Goal: Transaction & Acquisition: Purchase product/service

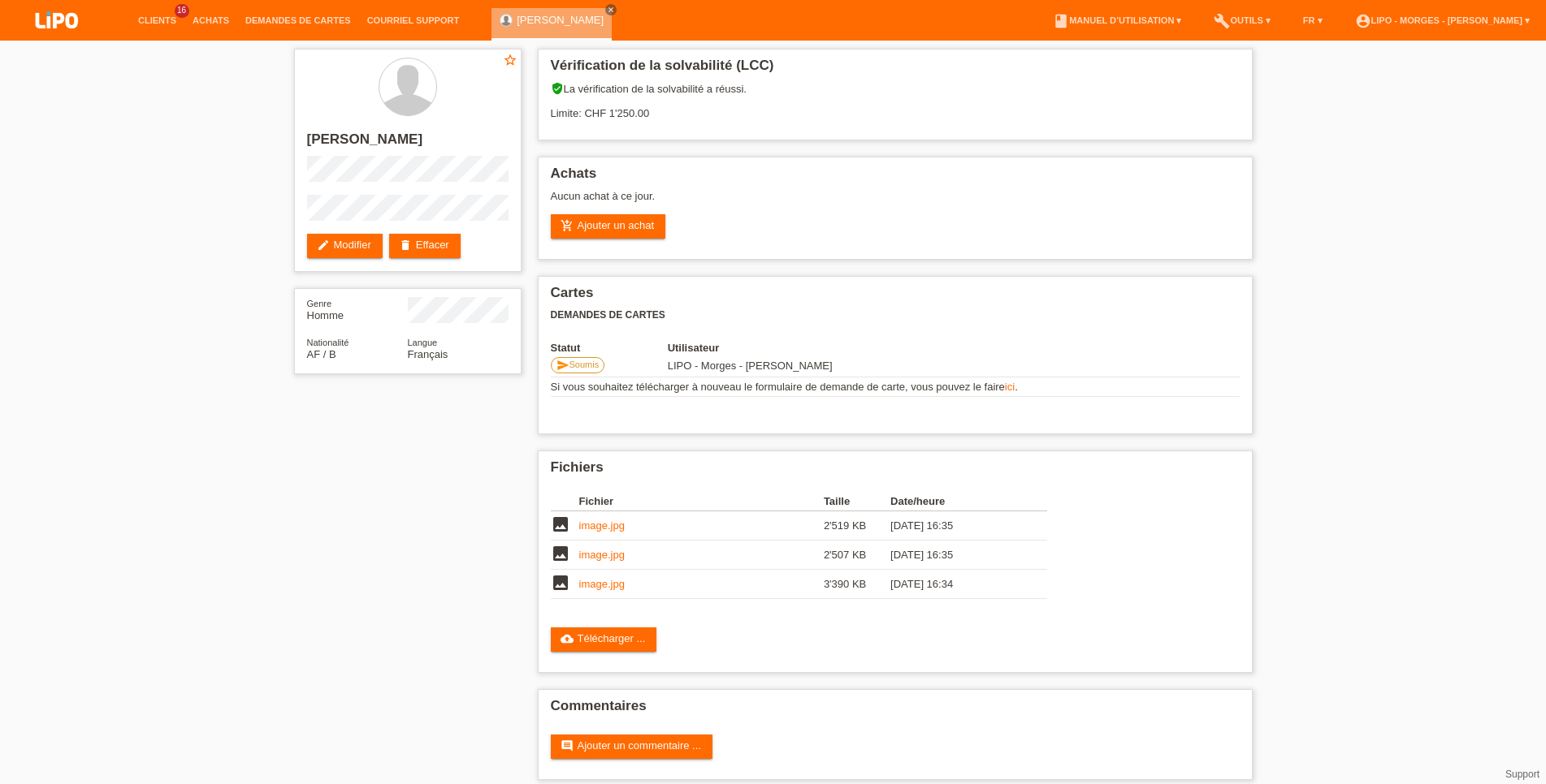
drag, startPoint x: 24, startPoint y: 515, endPoint x: 133, endPoint y: 317, distance: 226.0
click at [24, 516] on div "star_border mohamed ali rashid edit Modifier delete Effacer Genre Homme Nationa…" at bounding box center [773, 419] width 1546 height 756
click at [199, 18] on link "Achats" at bounding box center [211, 20] width 53 height 10
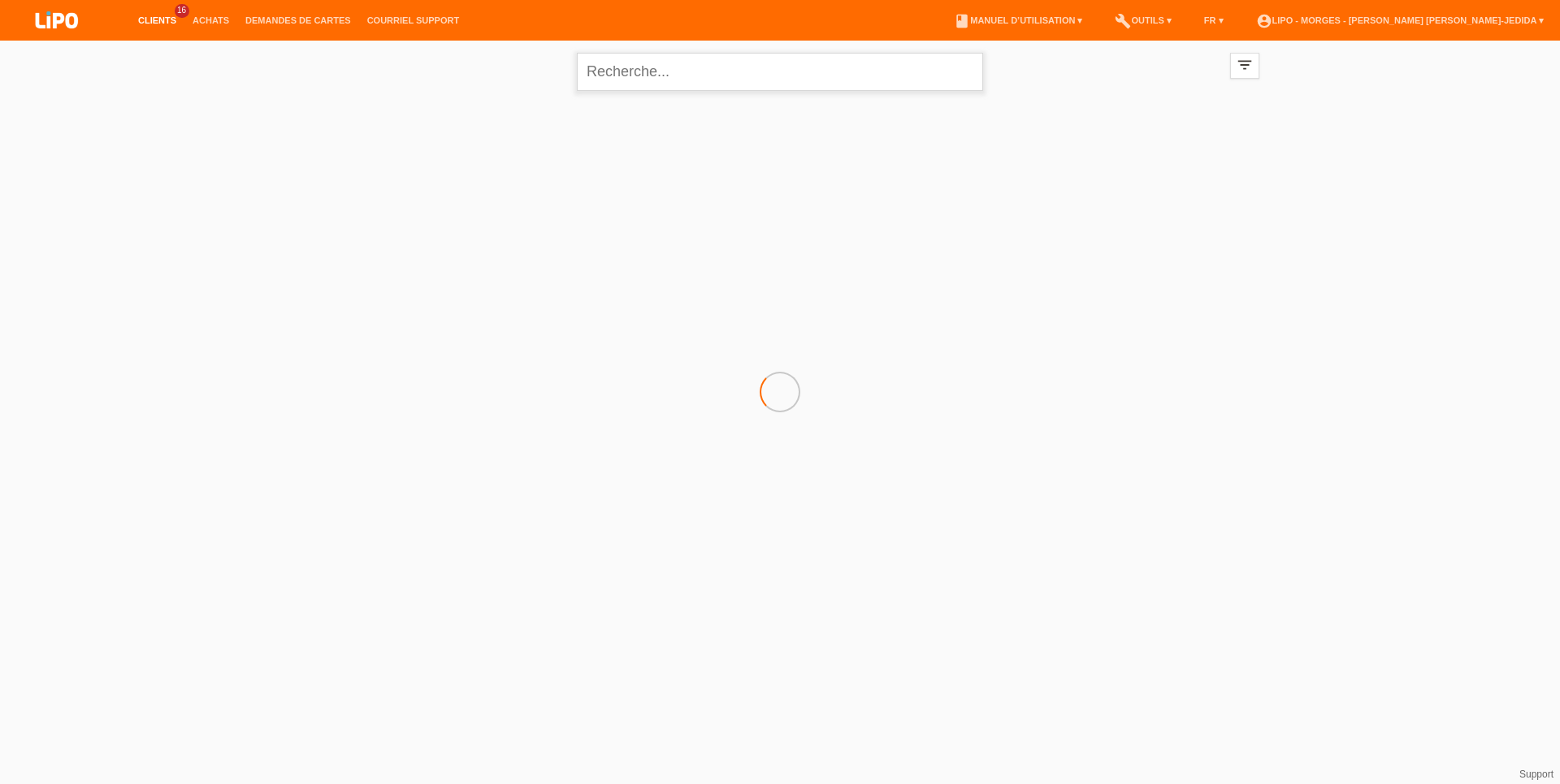
click at [684, 79] on input "text" at bounding box center [780, 72] width 407 height 38
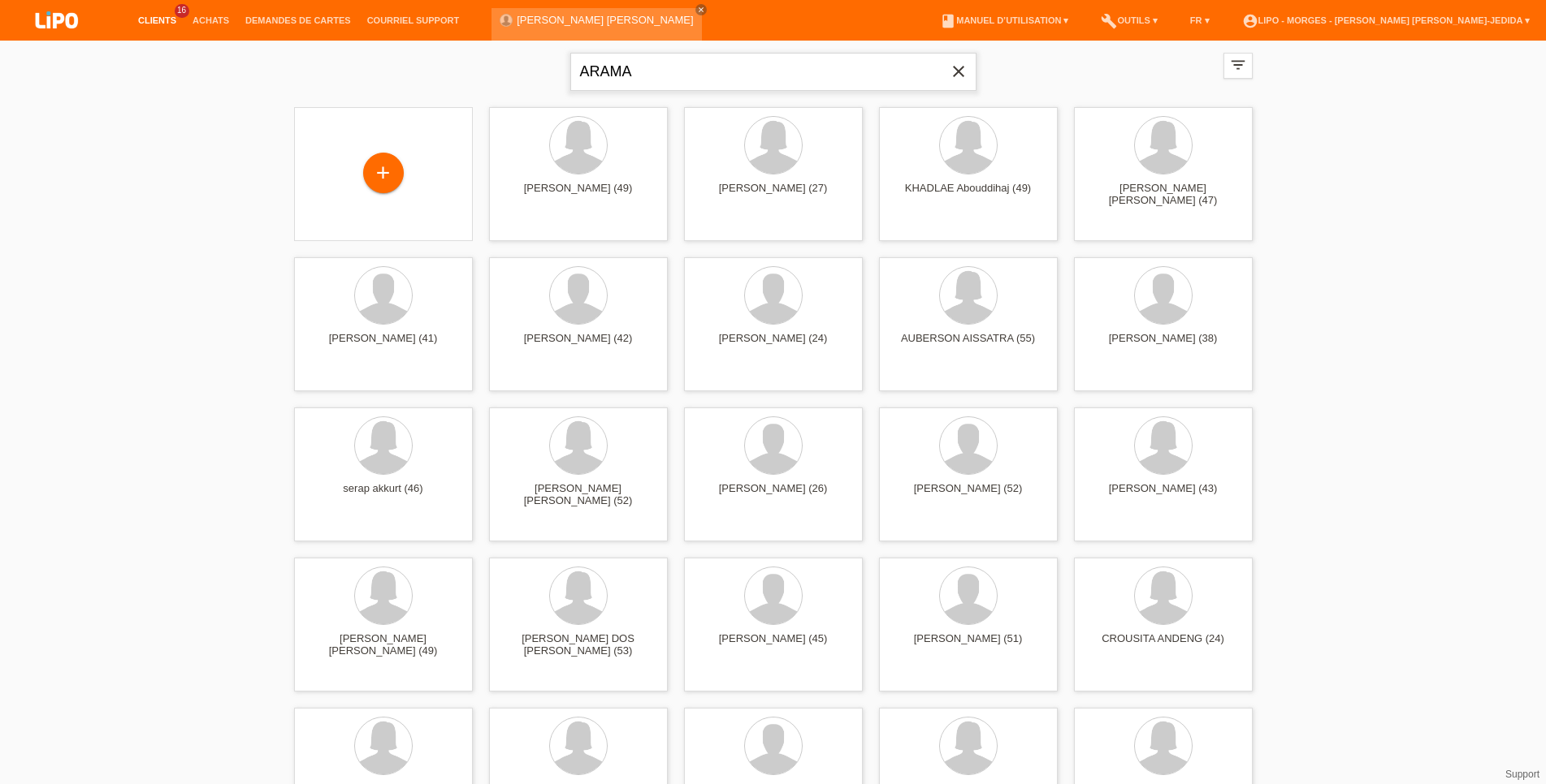
type input "ARAMA"
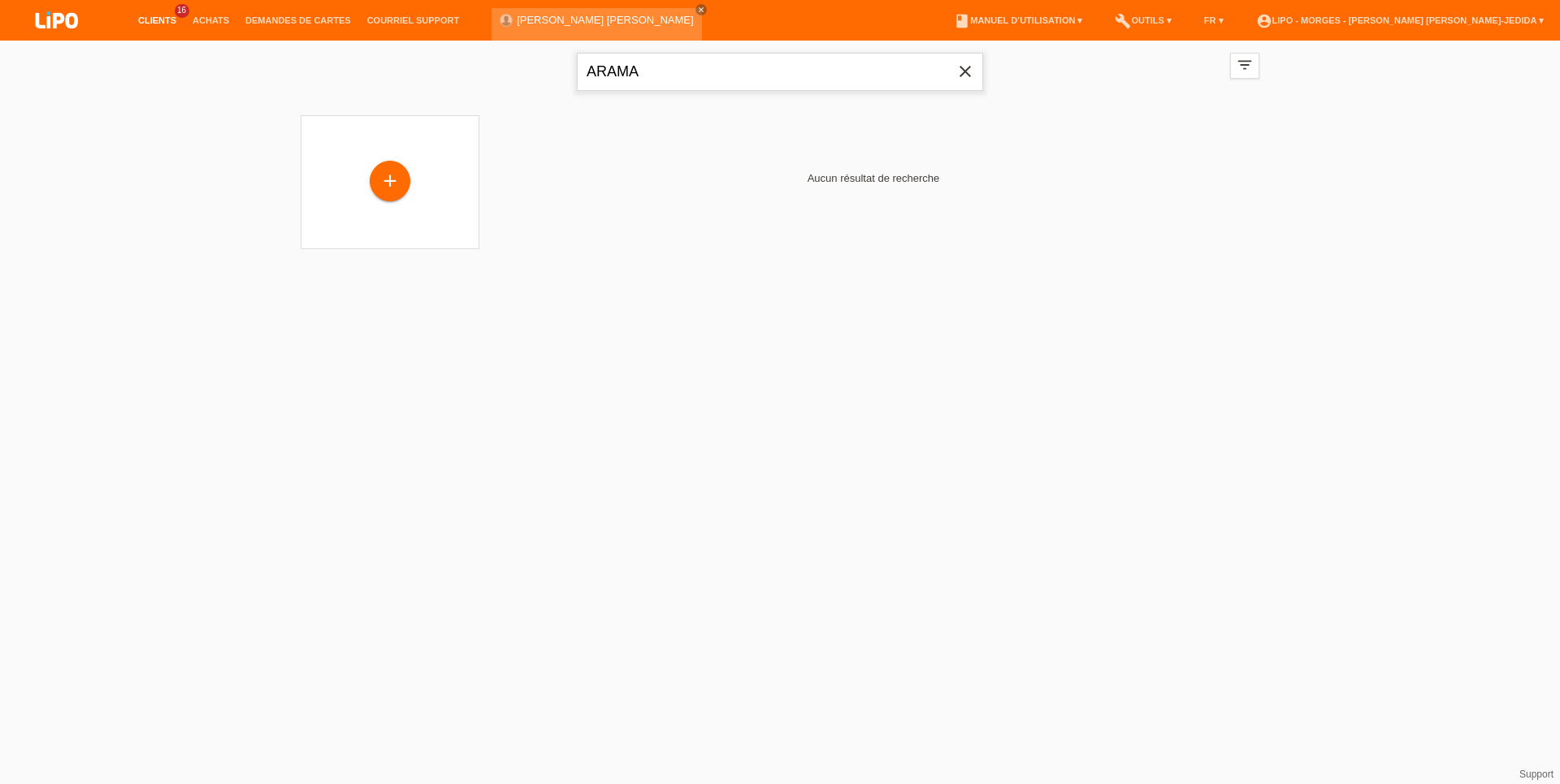
click at [719, 84] on input "ARAMA" at bounding box center [780, 72] width 407 height 38
drag, startPoint x: 722, startPoint y: 75, endPoint x: 488, endPoint y: 73, distance: 234.0
click at [577, 73] on input "ARAMA" at bounding box center [780, 72] width 407 height 38
type input "ABAZI"
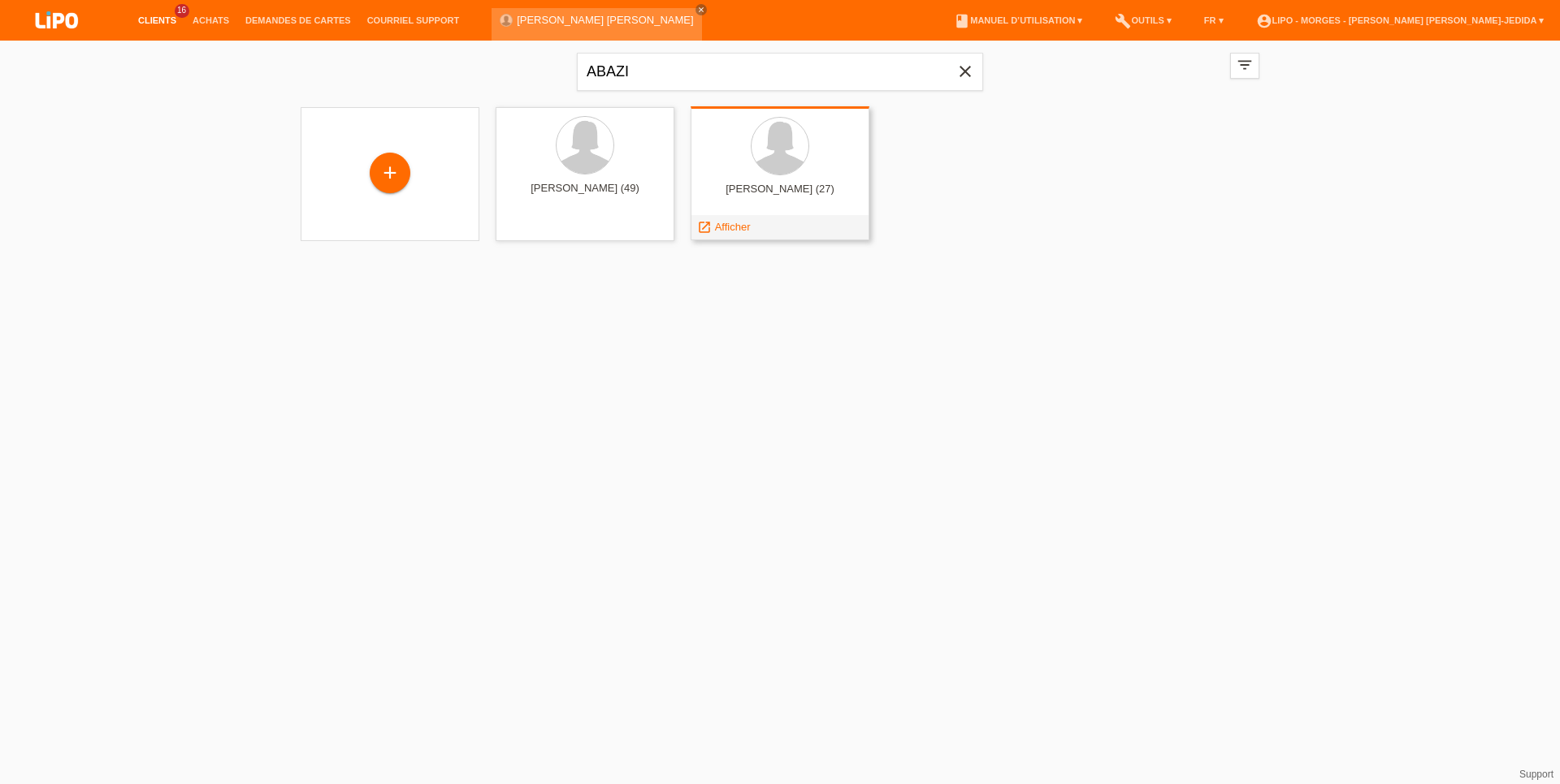
click at [770, 184] on div "Merrushe Abazi (27)" at bounding box center [780, 196] width 153 height 26
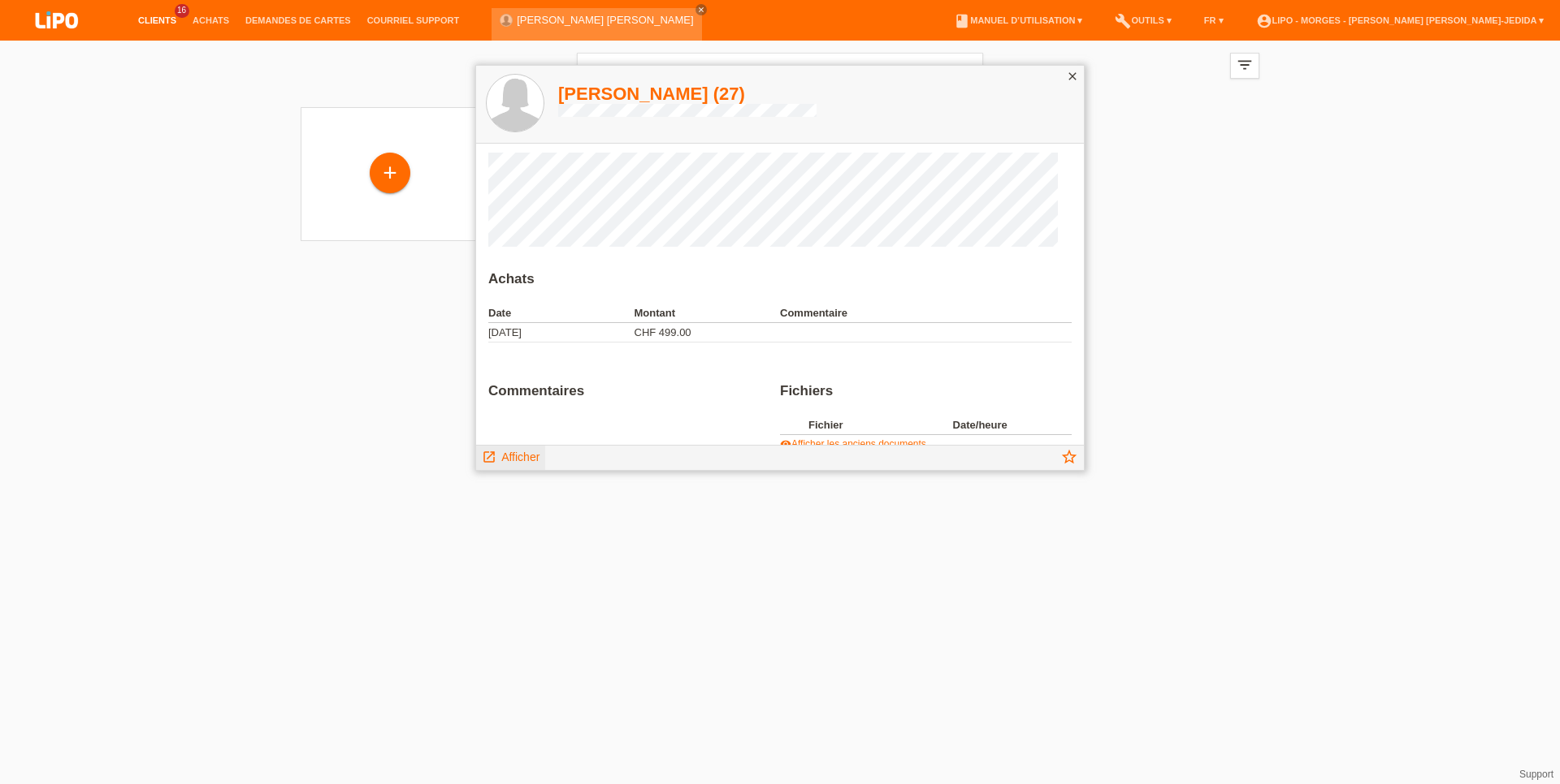
click at [519, 455] on span "Afficher" at bounding box center [520, 457] width 38 height 13
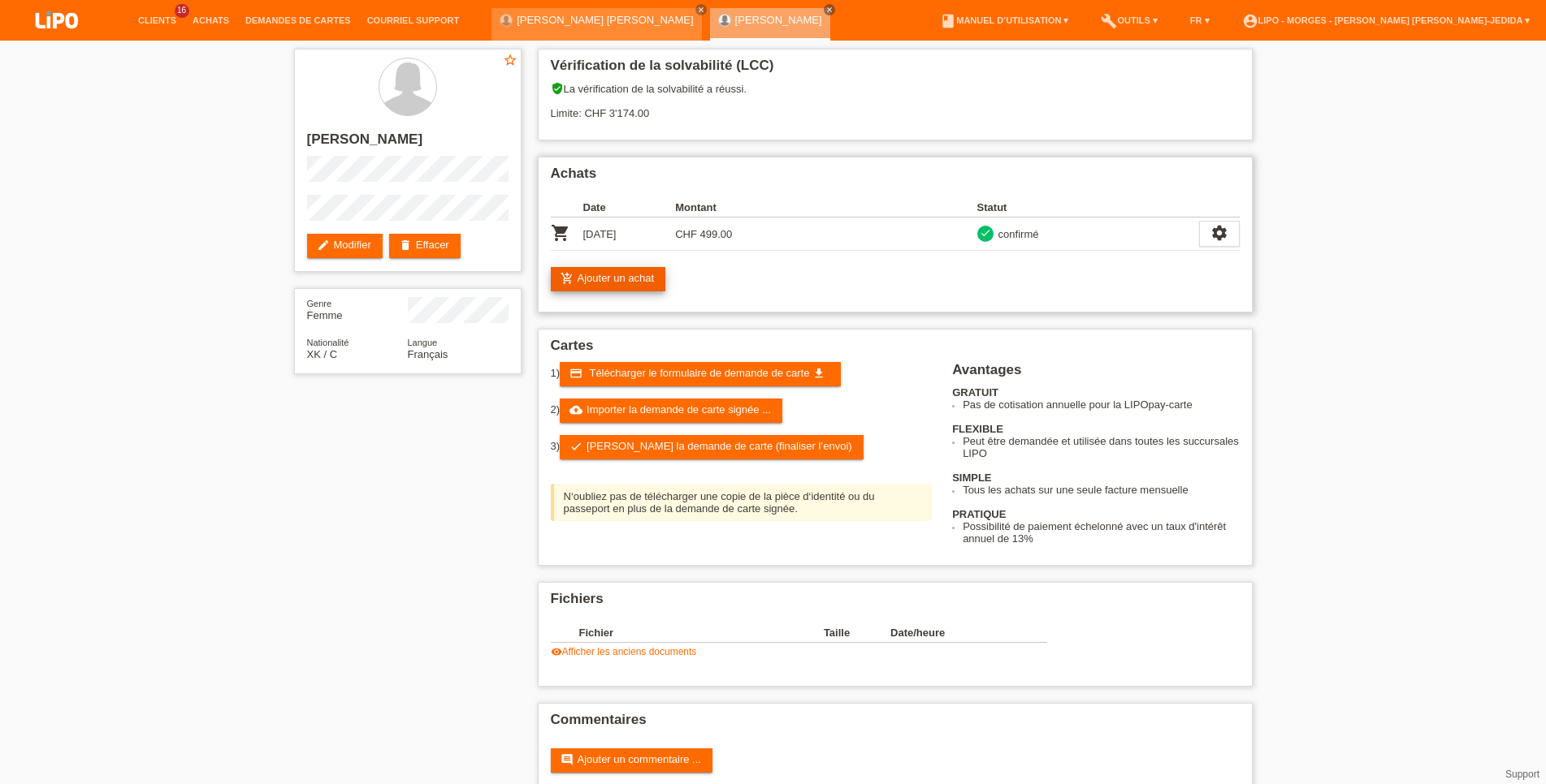
click at [649, 286] on link "add_shopping_cart Ajouter un achat" at bounding box center [608, 279] width 115 height 24
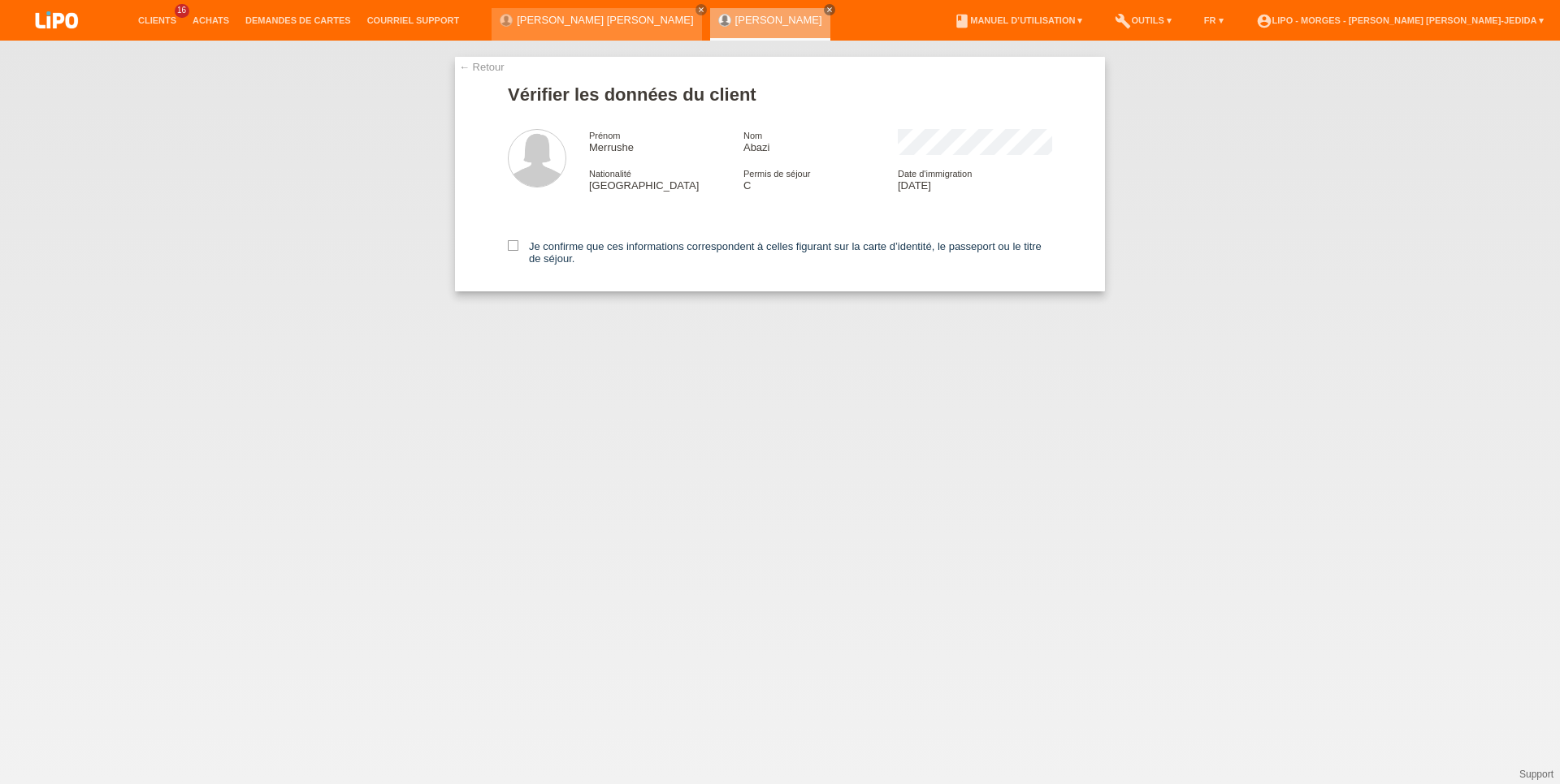
click at [496, 69] on link "← Retour" at bounding box center [482, 67] width 46 height 12
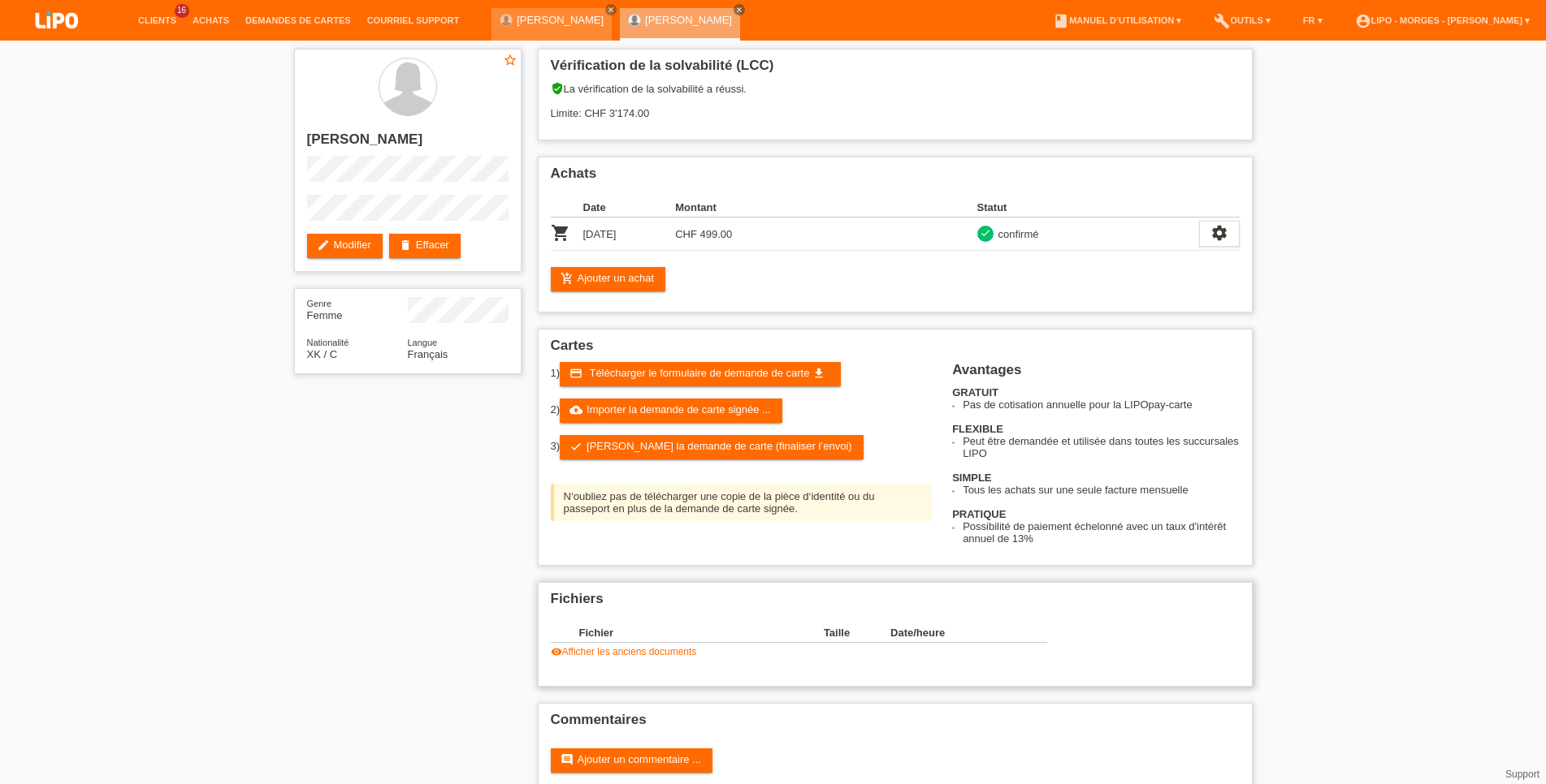
click at [652, 666] on div "Fichier Taille Date/heure image image.jpg 4'162 KB 15.03.2025 17:22 delete" at bounding box center [809, 640] width 517 height 51
click at [651, 658] on link "visibility Afficher les anciens documents" at bounding box center [624, 652] width 146 height 11
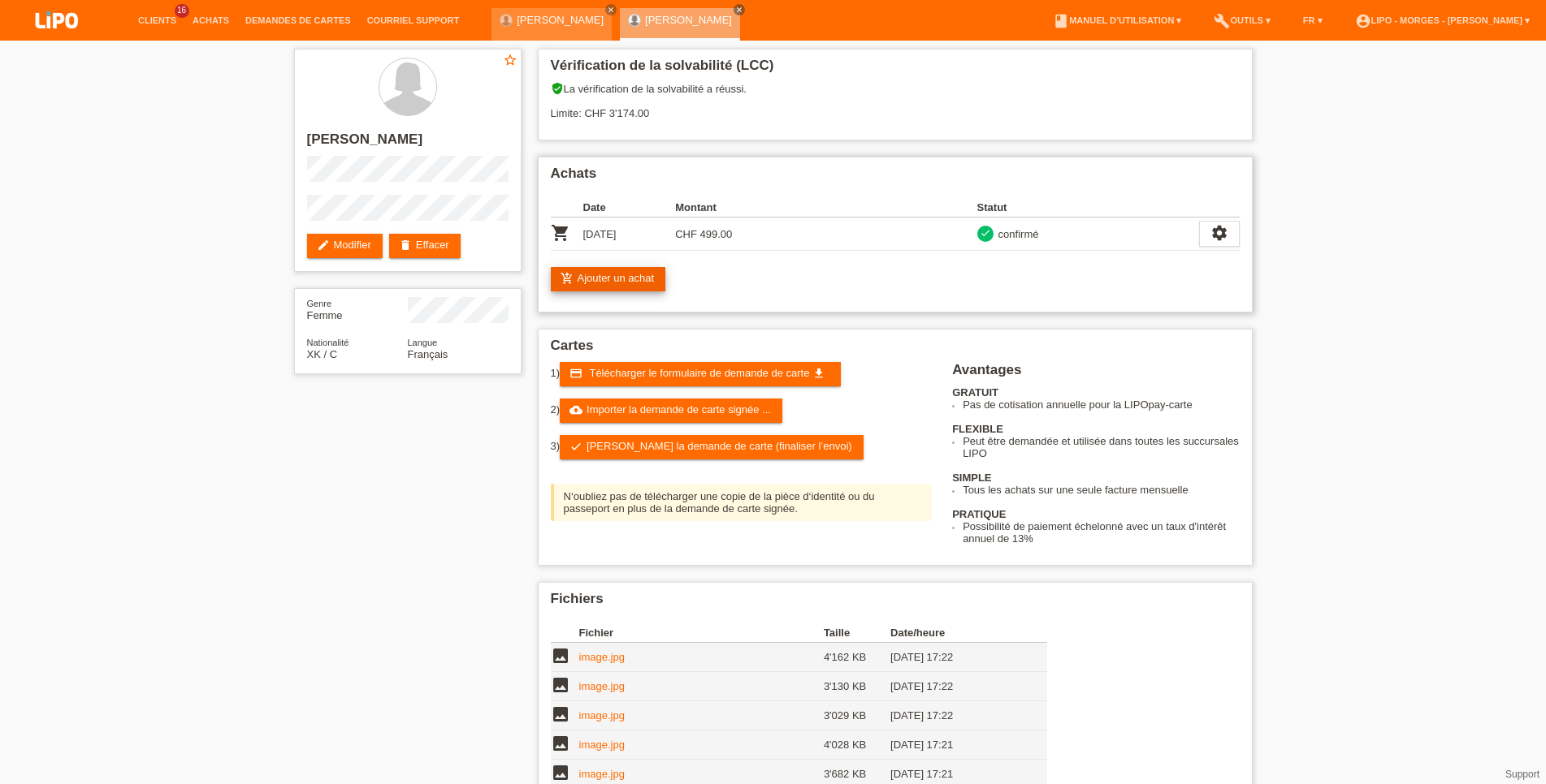
click at [627, 286] on link "add_shopping_cart Ajouter un achat" at bounding box center [608, 279] width 115 height 24
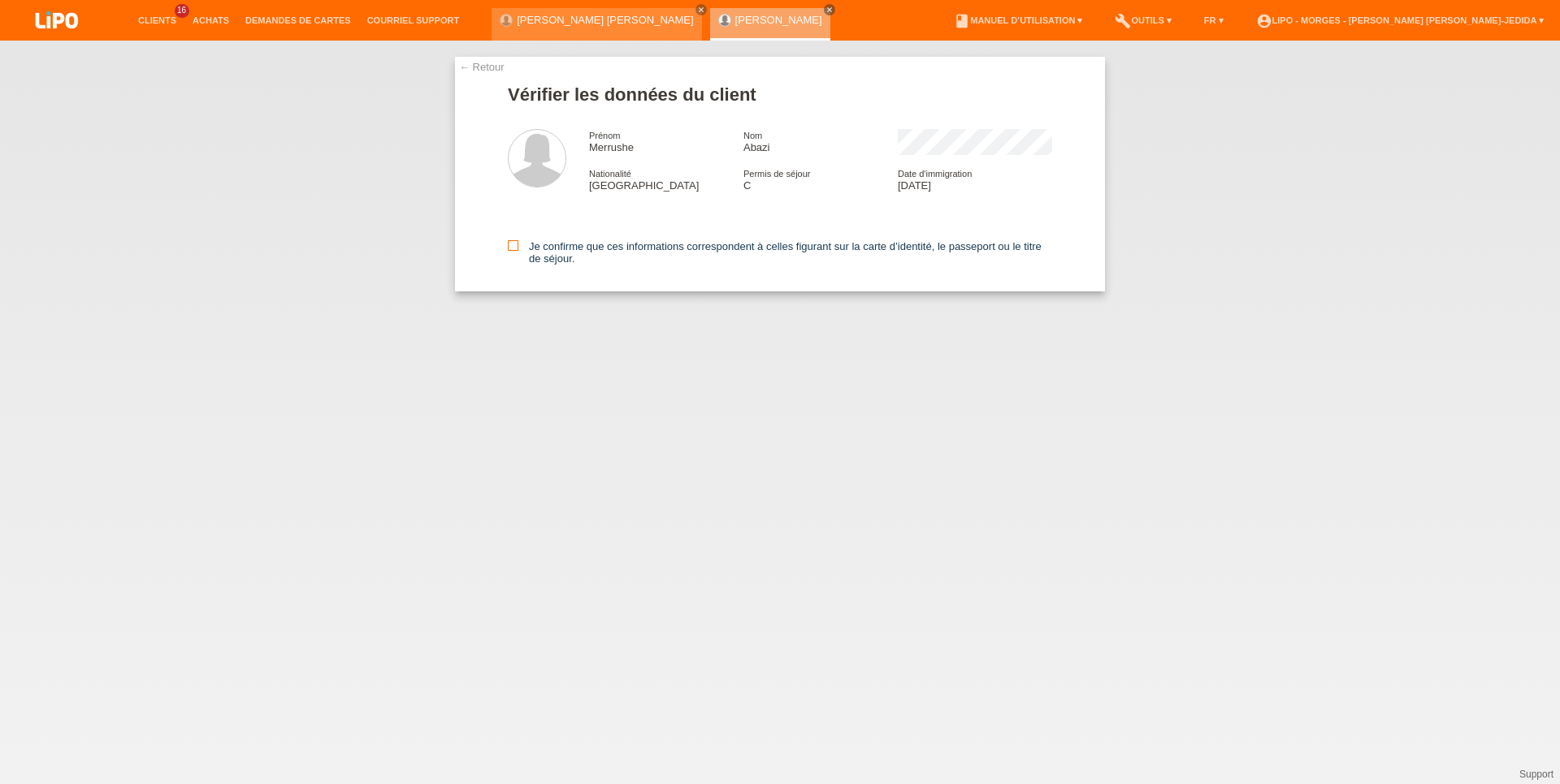
click at [518, 248] on icon at bounding box center [513, 246] width 11 height 11
click at [518, 248] on input "Je confirme que ces informations correspondent à celles figurant sur la carte d…" at bounding box center [513, 246] width 11 height 11
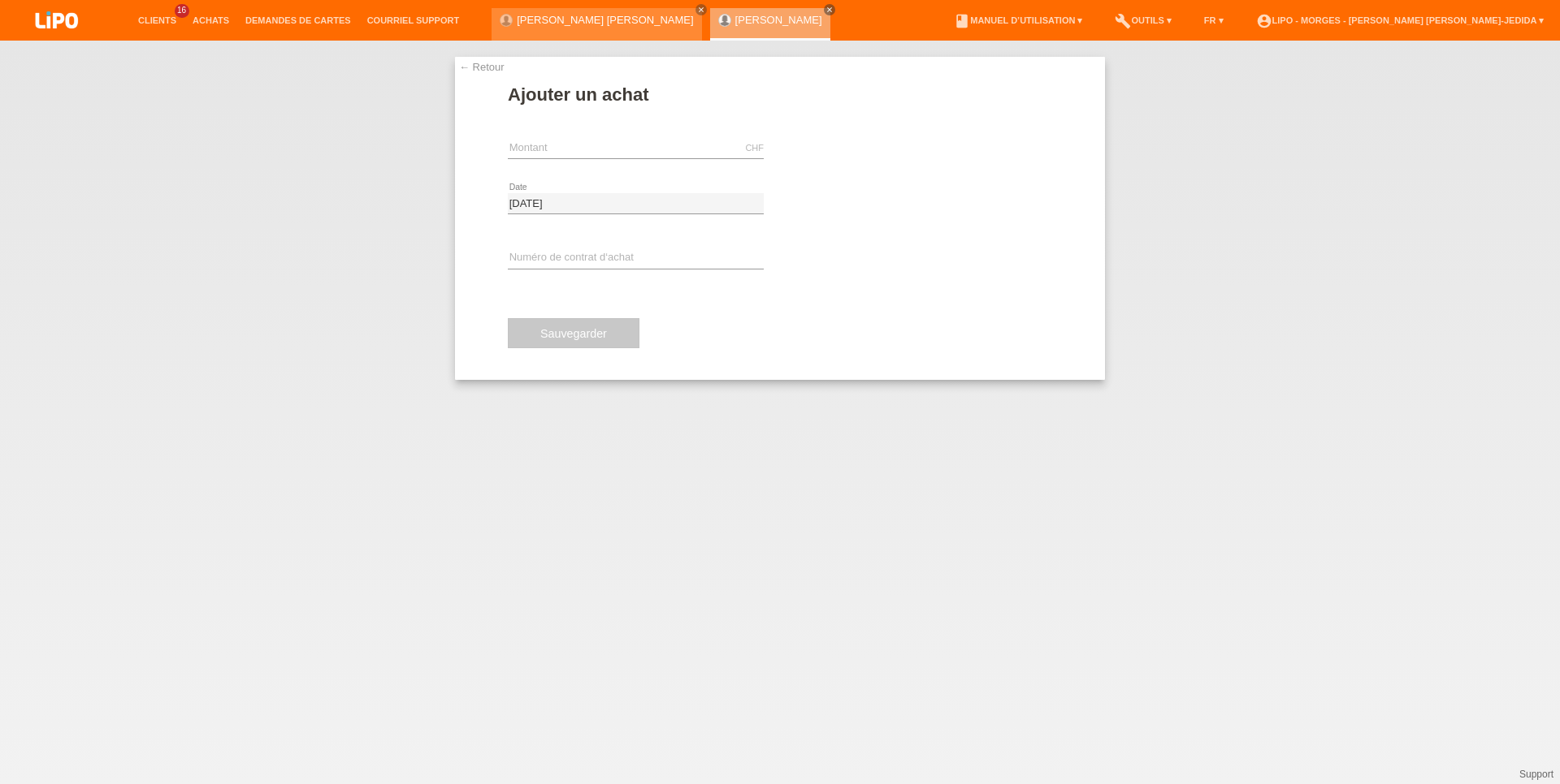
click at [483, 64] on link "← Retour" at bounding box center [482, 67] width 46 height 12
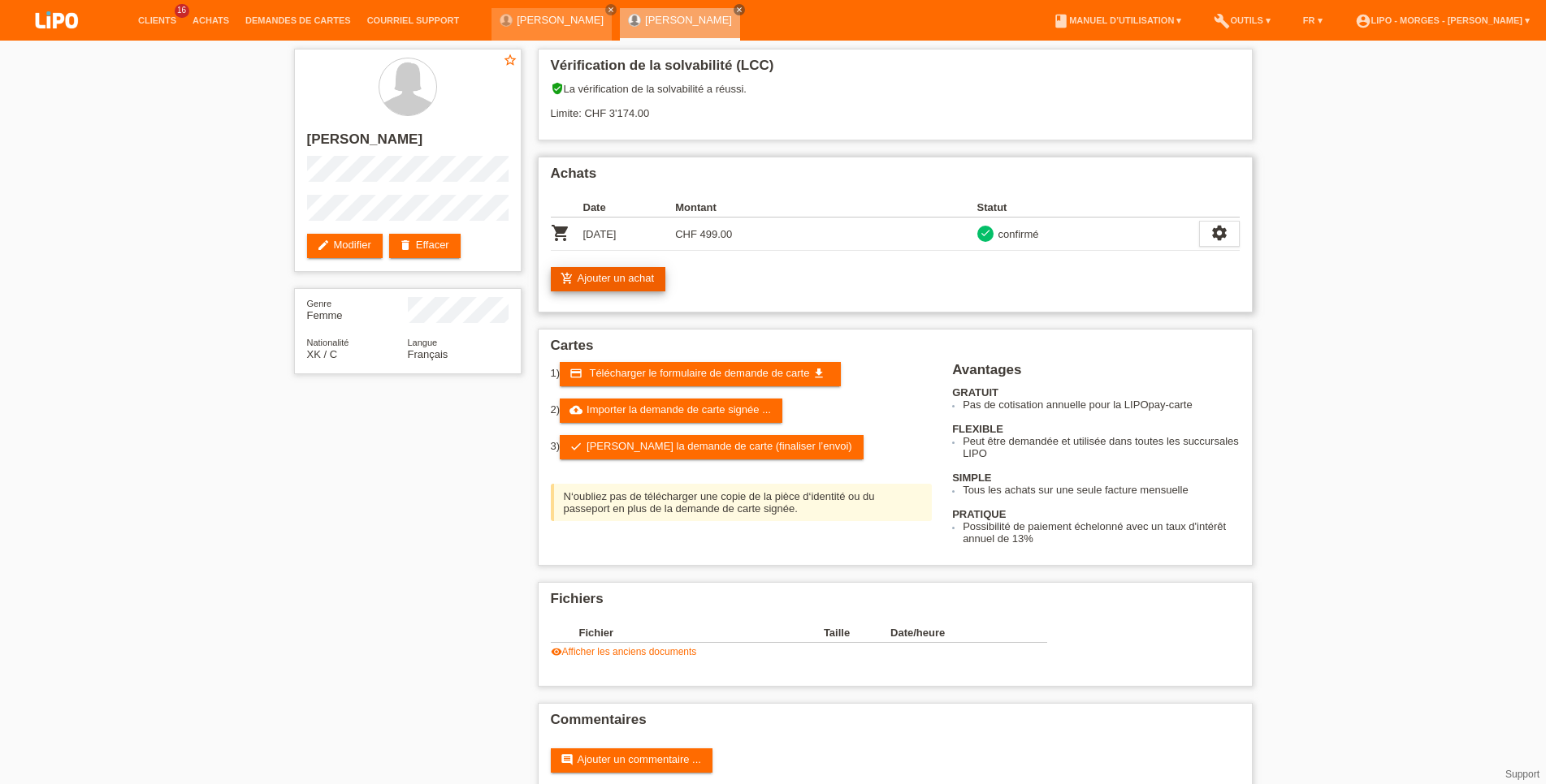
click at [584, 282] on link "add_shopping_cart Ajouter un achat" at bounding box center [608, 279] width 115 height 24
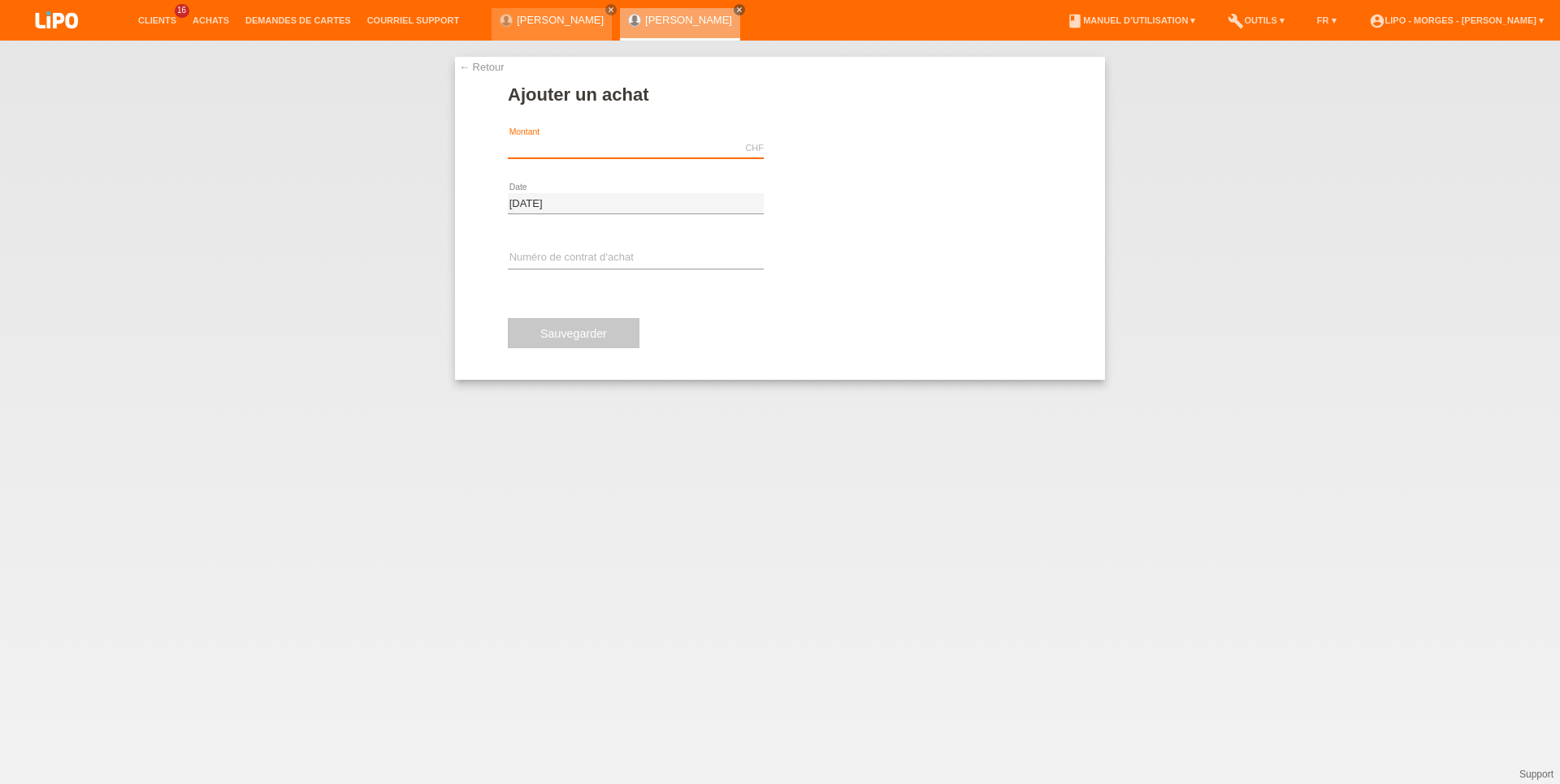
click at [553, 155] on input "text" at bounding box center [636, 148] width 256 height 20
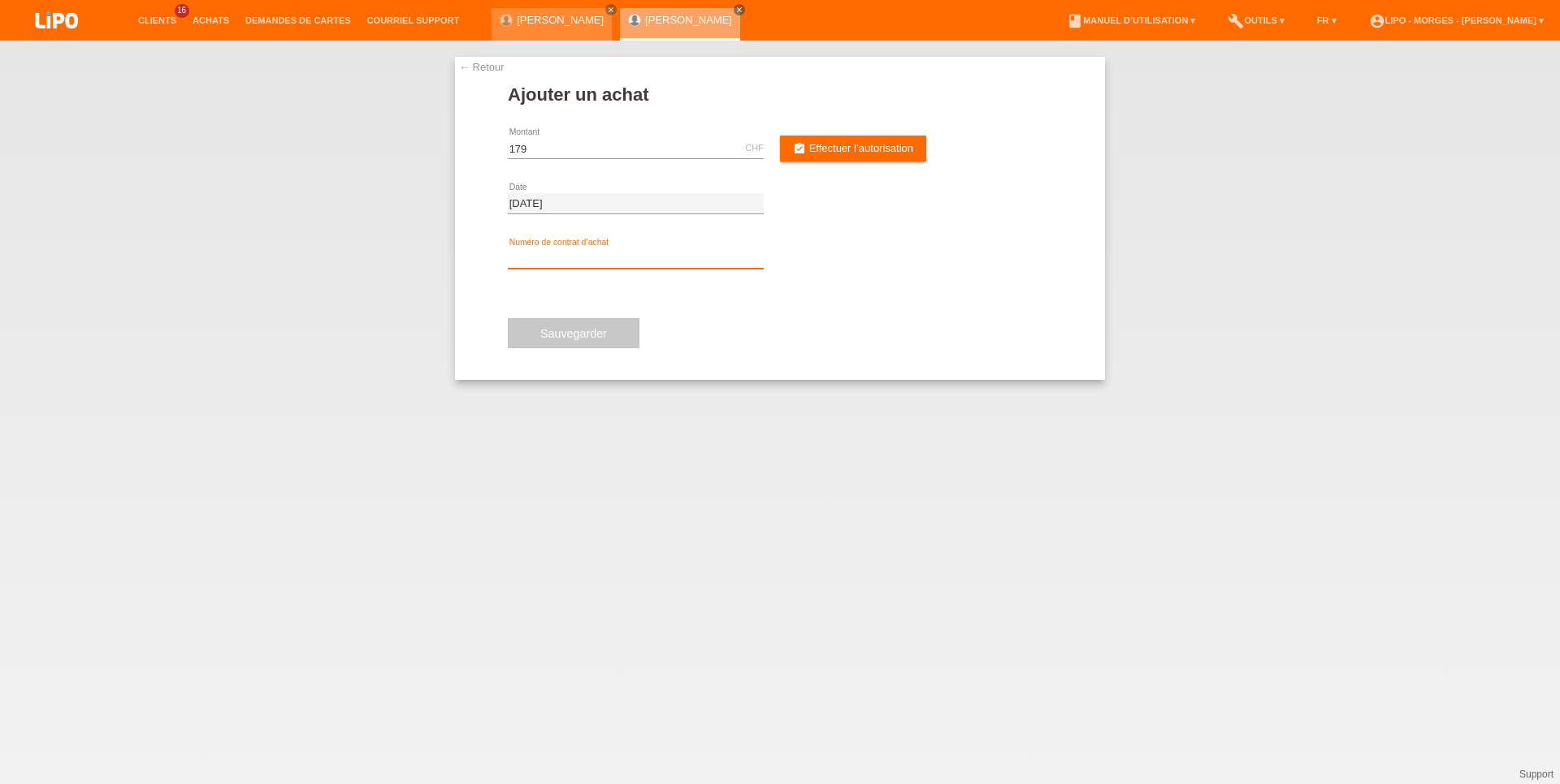
type input "179.00"
click at [576, 252] on input "text" at bounding box center [636, 259] width 256 height 20
click at [880, 144] on span "Effectuer l’autorisation" at bounding box center [860, 148] width 104 height 12
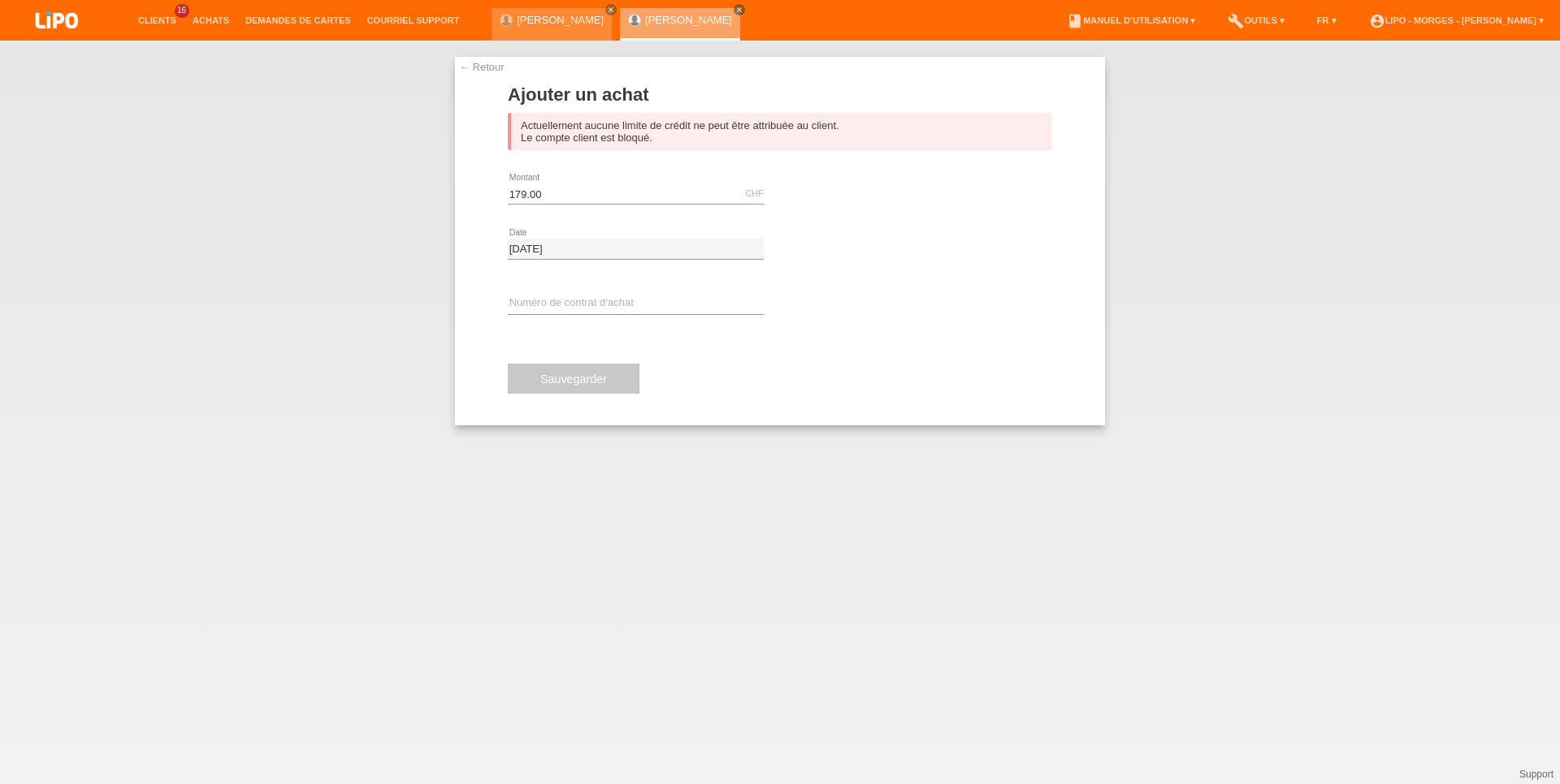
click at [471, 69] on link "← Retour" at bounding box center [482, 67] width 46 height 12
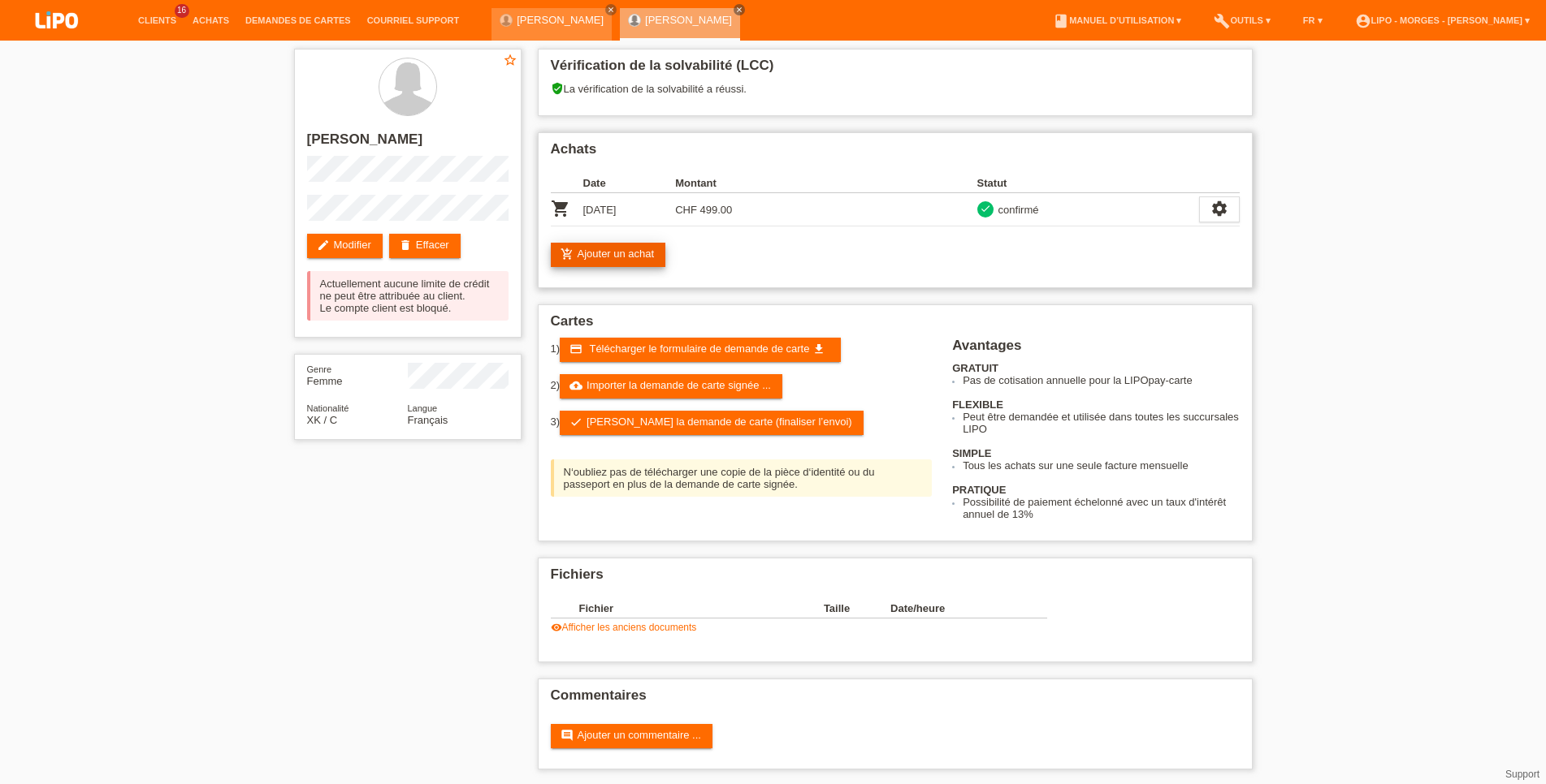
click at [597, 256] on link "add_shopping_cart Ajouter un achat" at bounding box center [608, 255] width 115 height 24
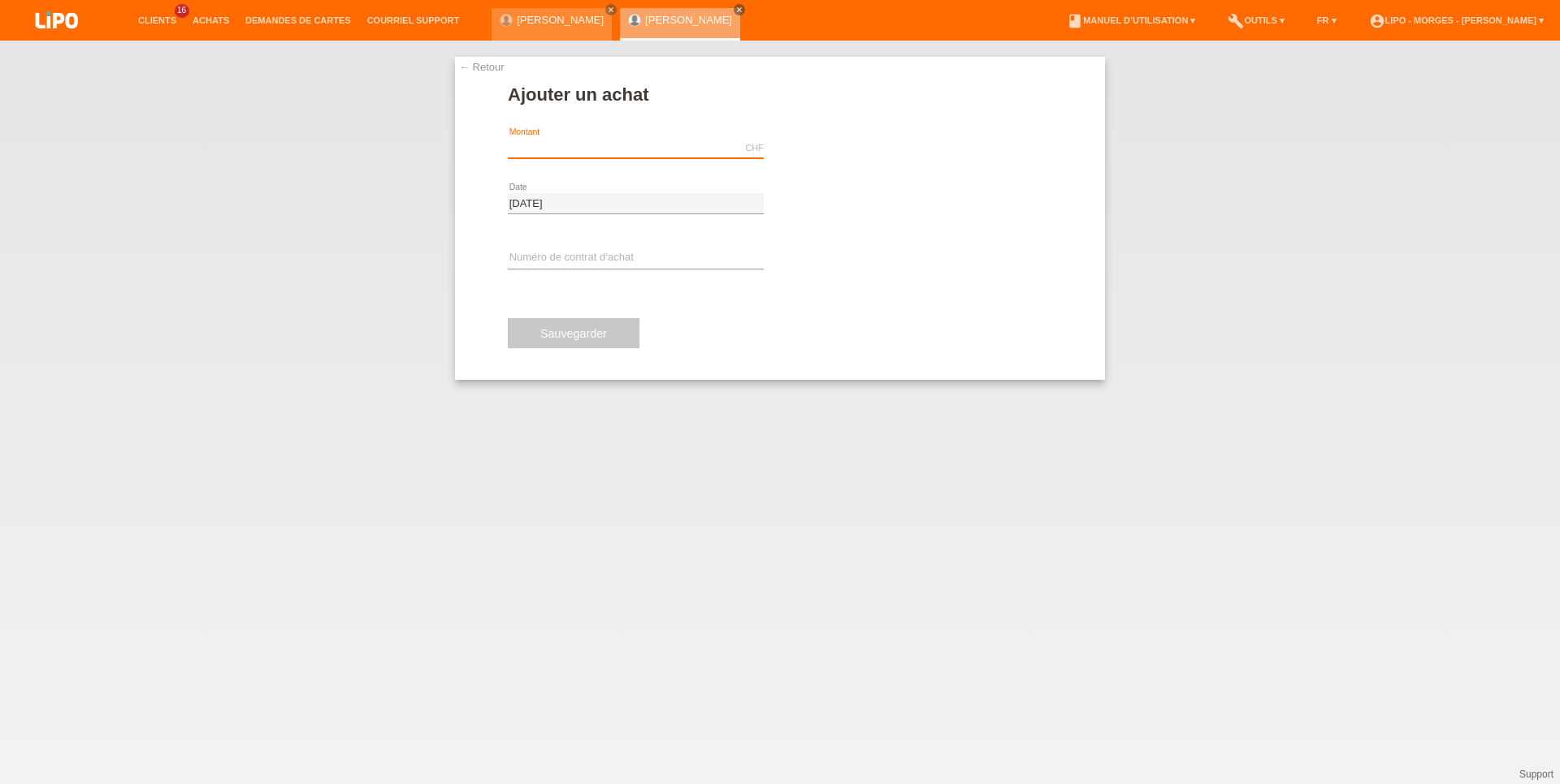
click at [598, 154] on input "text" at bounding box center [636, 148] width 256 height 20
click at [569, 263] on input "text" at bounding box center [636, 259] width 256 height 20
click at [562, 141] on input "text" at bounding box center [636, 148] width 256 height 20
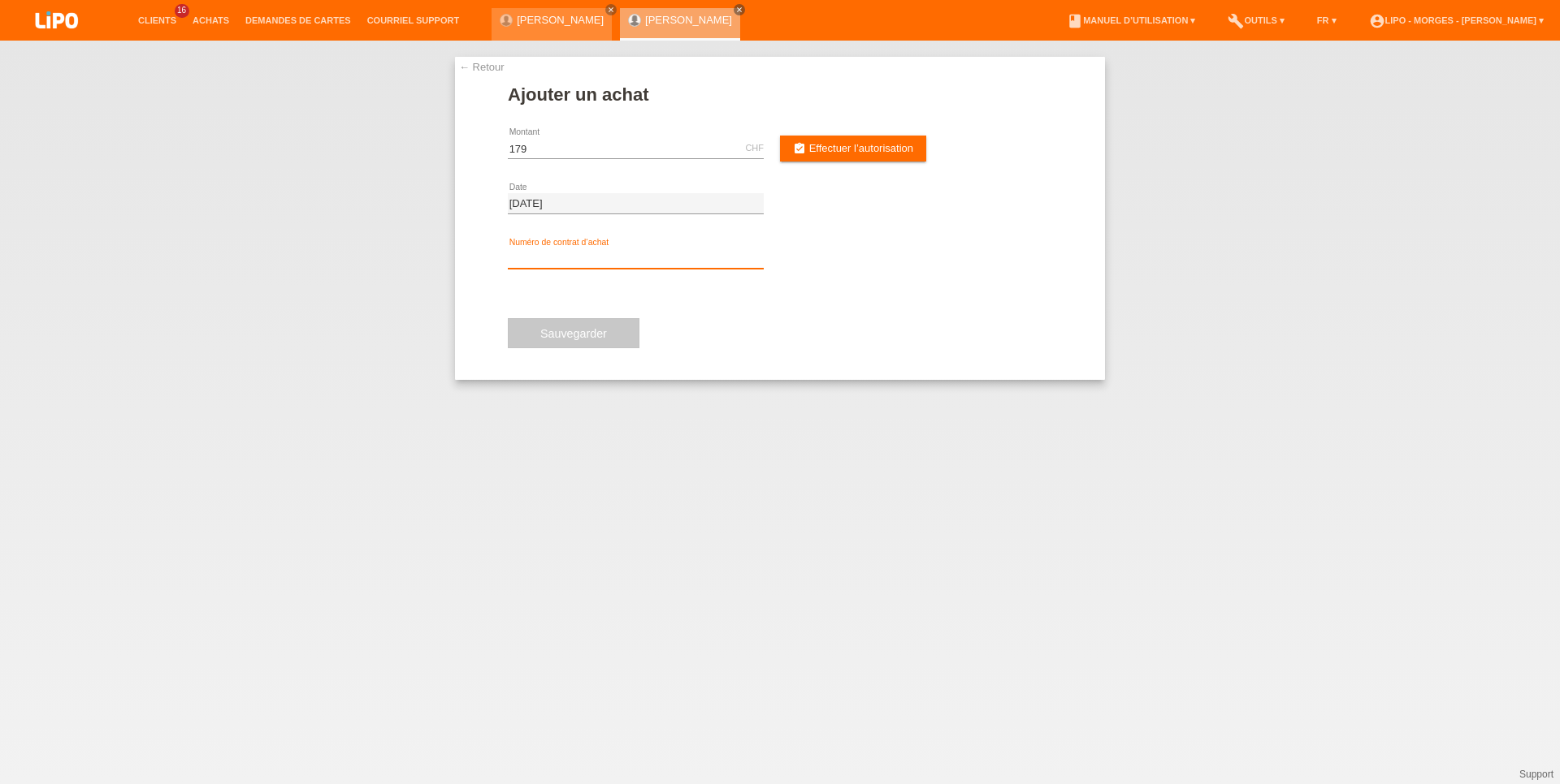
type input "179.00"
click at [557, 259] on input "text" at bounding box center [636, 259] width 256 height 20
type input "x"
type input "XU0DLE"
click at [793, 141] on link "assignment_turned_in Effectuer l’autorisation" at bounding box center [852, 148] width 146 height 26
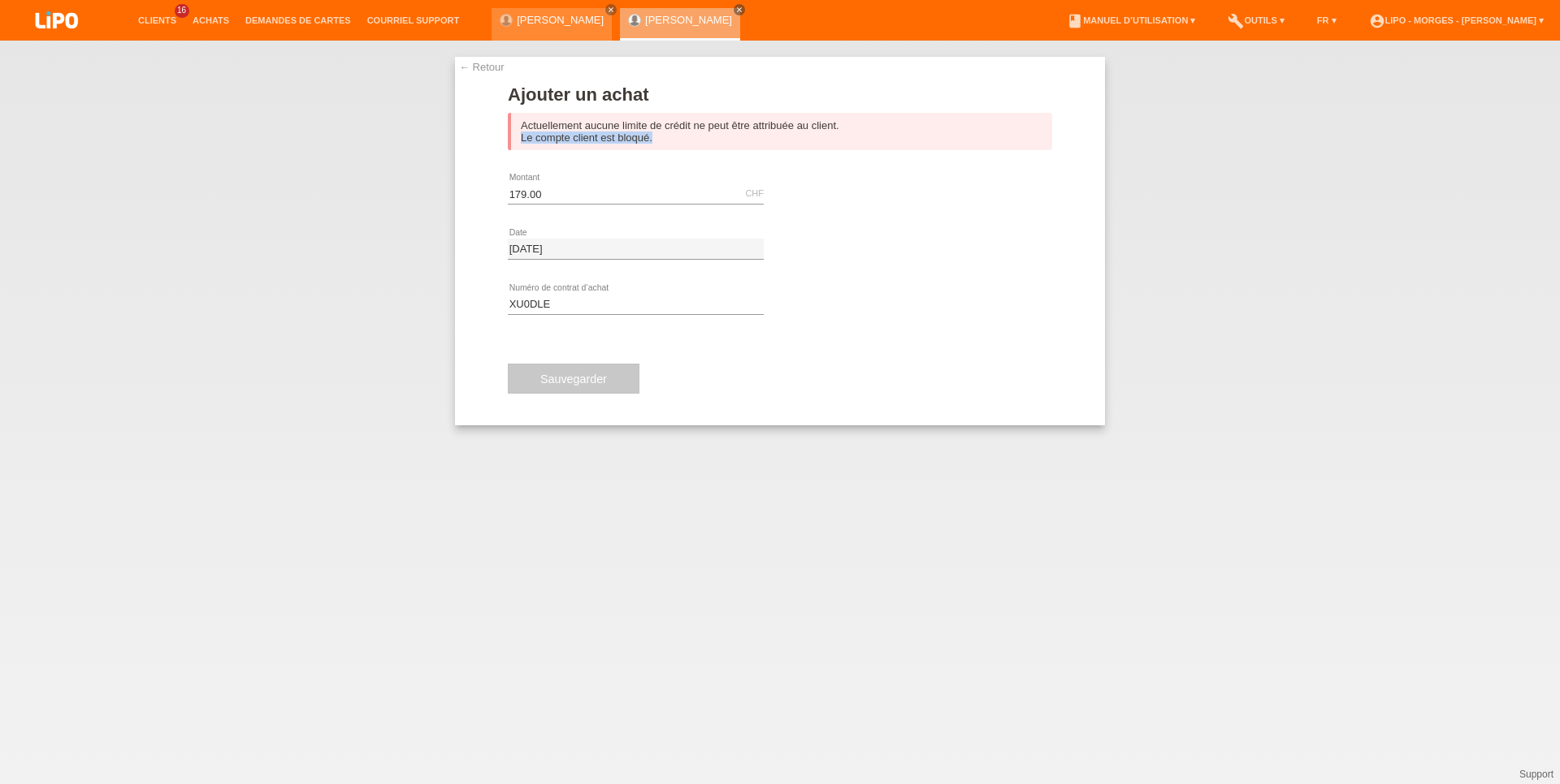
drag, startPoint x: 518, startPoint y: 140, endPoint x: 673, endPoint y: 140, distance: 155.0
click at [673, 140] on div "Actuellement aucune limite de crédit ne peut être attribuée au client. Le compt…" at bounding box center [780, 131] width 544 height 38
click at [194, 20] on link "Achats" at bounding box center [211, 20] width 53 height 10
